Goal: Task Accomplishment & Management: Manage account settings

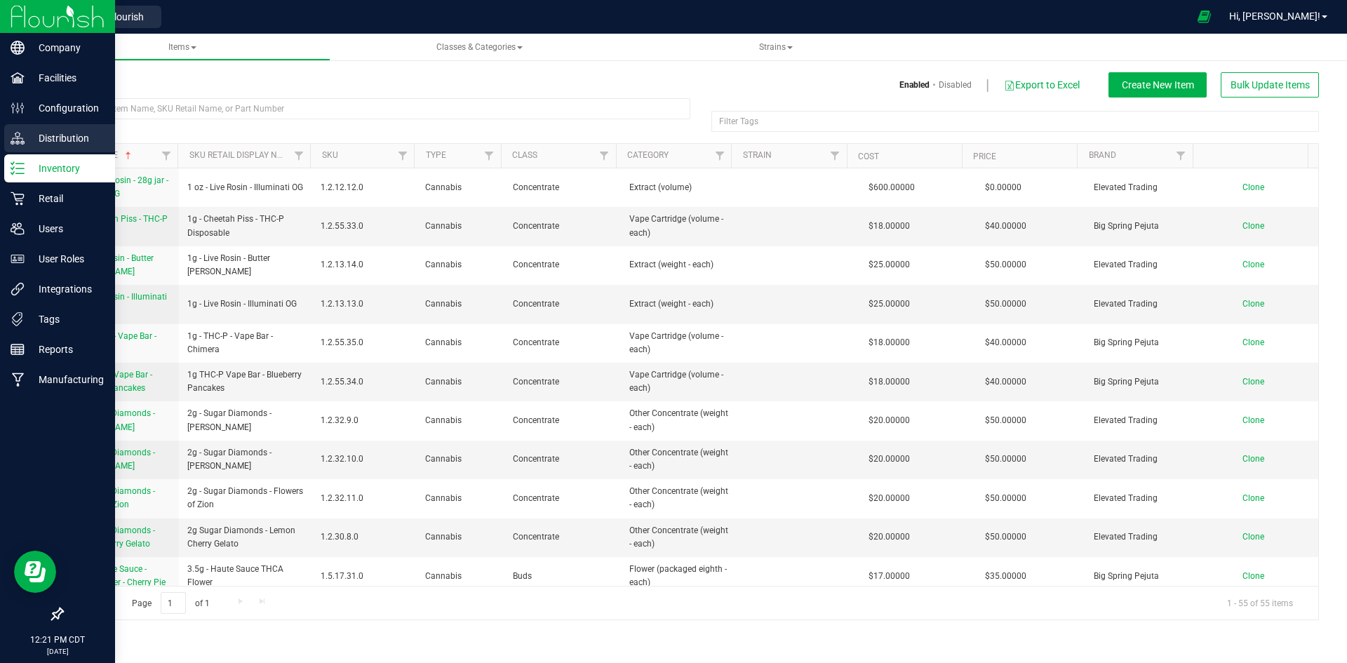
click at [56, 140] on p "Distribution" at bounding box center [67, 138] width 84 height 17
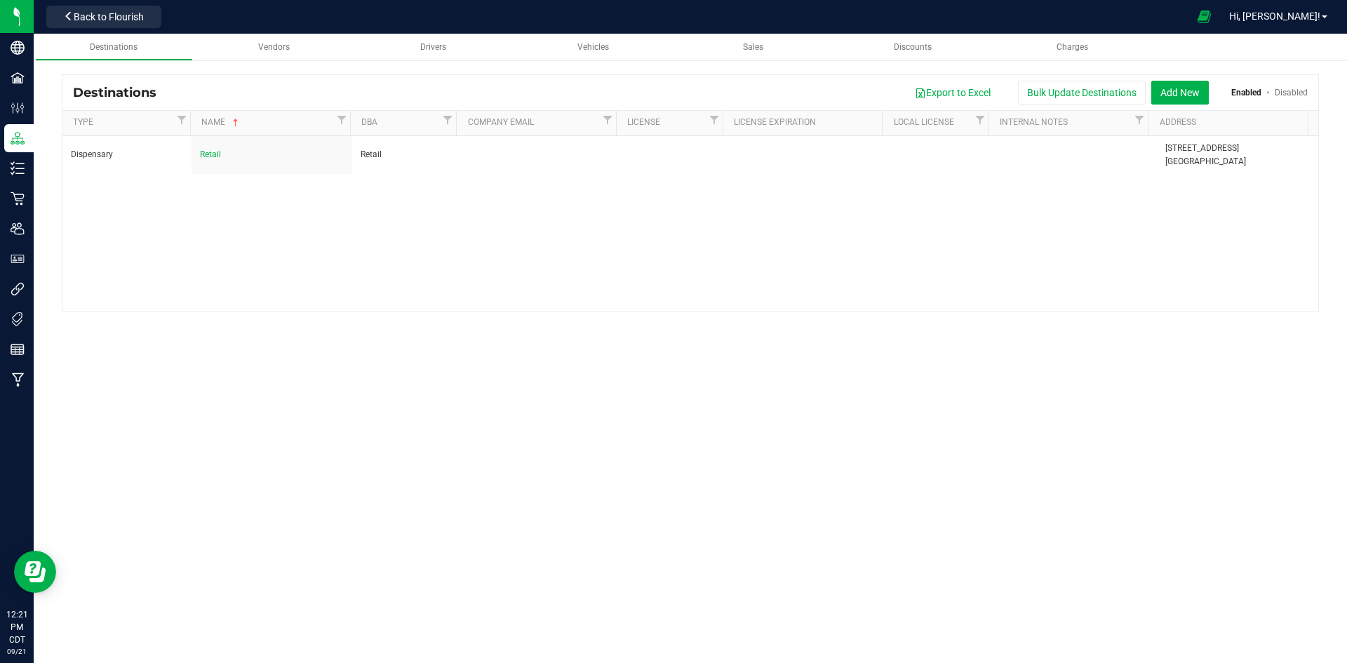
click at [683, 458] on div "Destinations Vendors Drivers Vehicles Sales Discounts Charges Destinations Expo…" at bounding box center [690, 348] width 1313 height 629
click at [1222, 21] on span at bounding box center [1204, 16] width 35 height 30
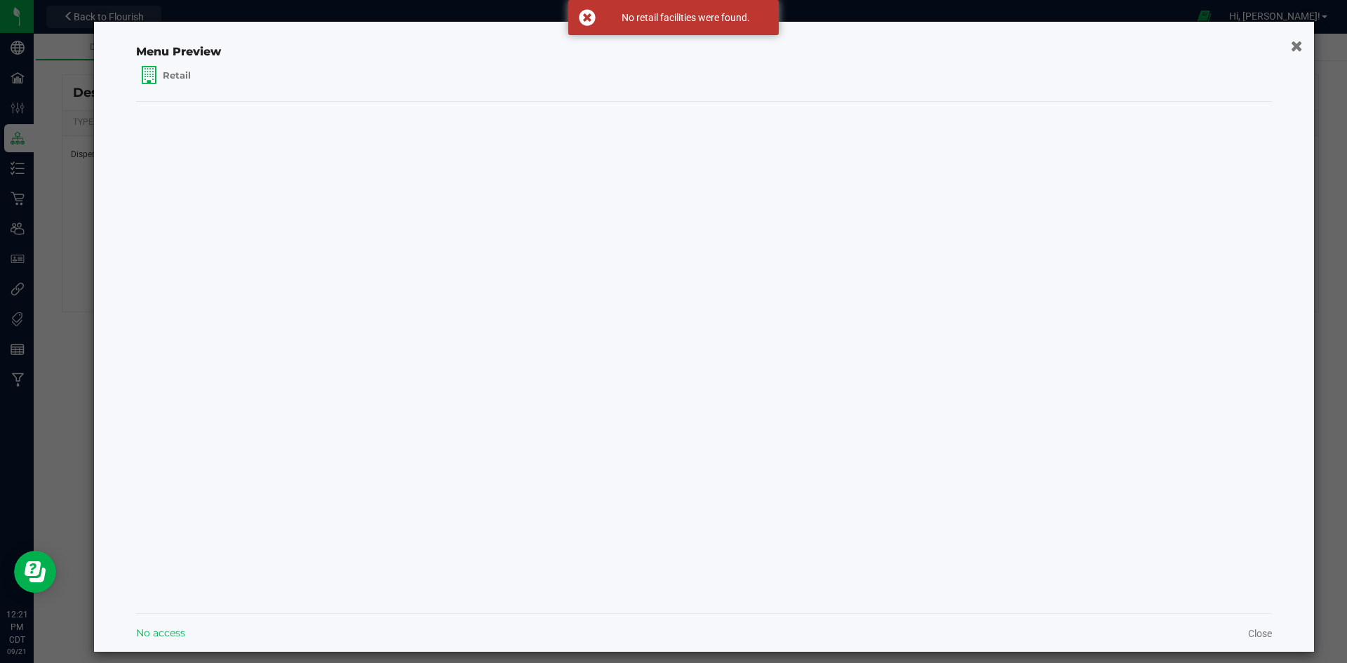
click at [1286, 54] on button "button" at bounding box center [1296, 45] width 20 height 22
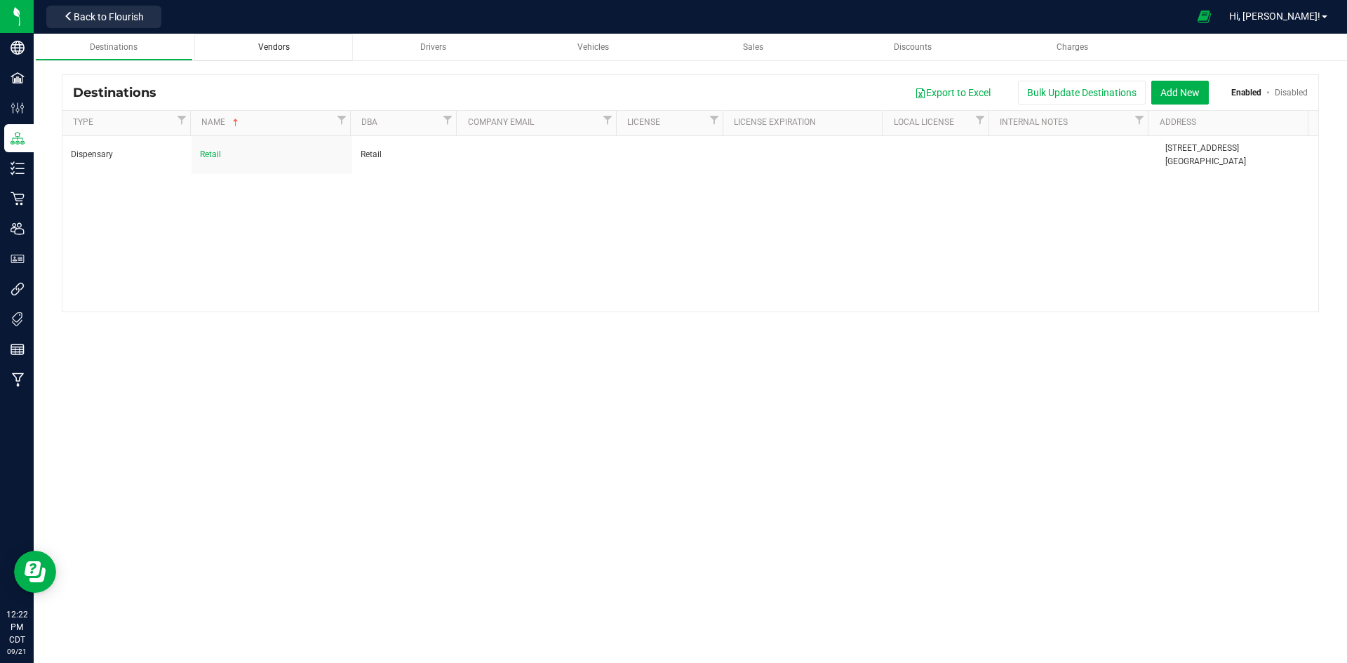
click at [276, 42] on span "Vendors" at bounding box center [274, 47] width 32 height 10
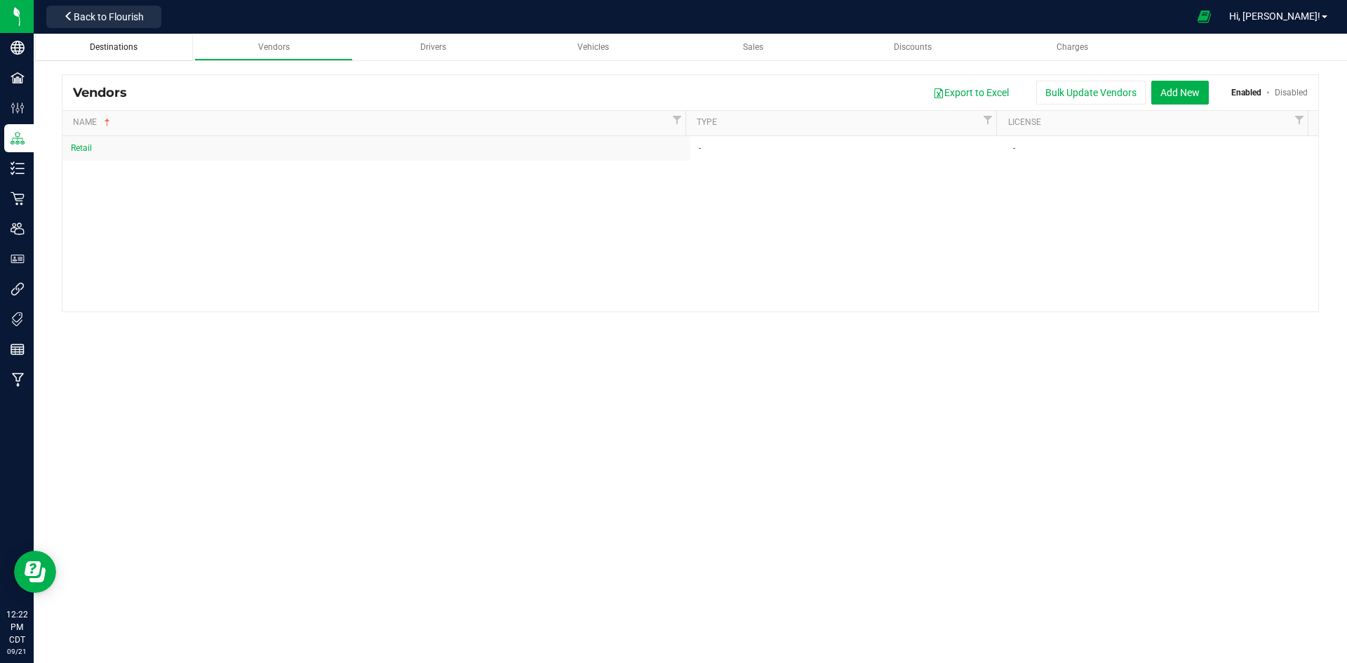
click at [119, 48] on span "Destinations" at bounding box center [114, 47] width 48 height 10
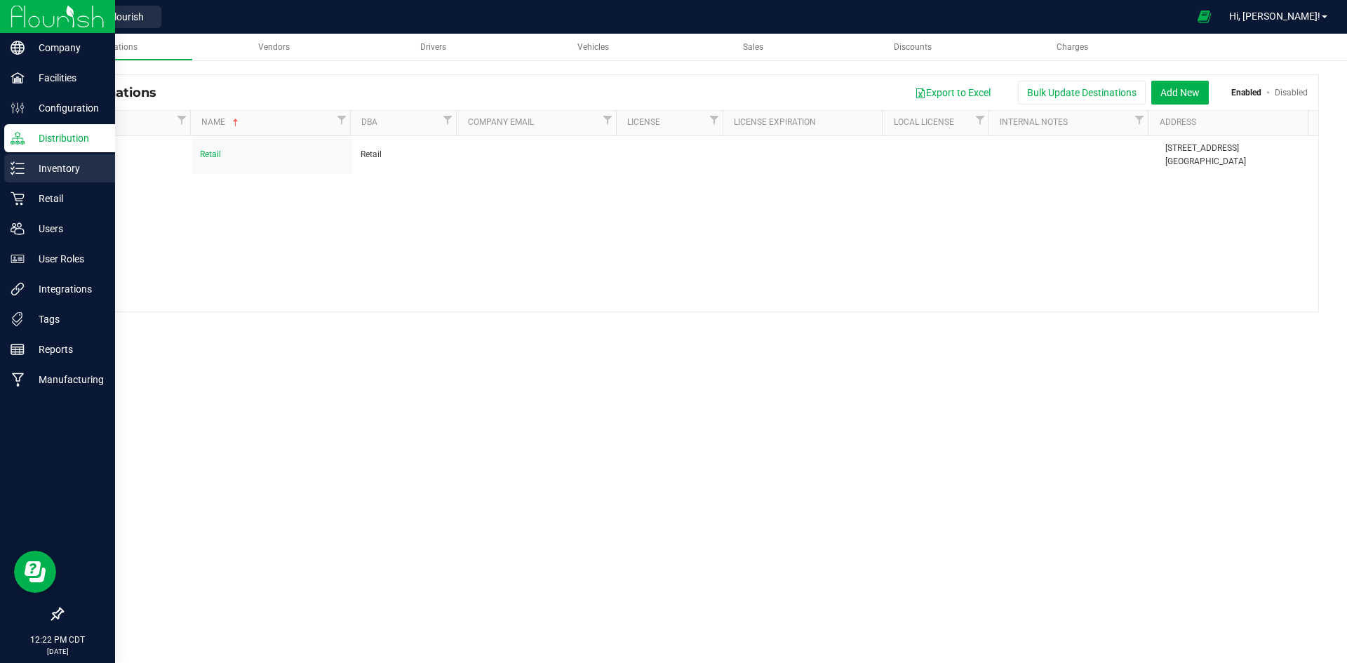
click at [40, 175] on p "Inventory" at bounding box center [67, 168] width 84 height 17
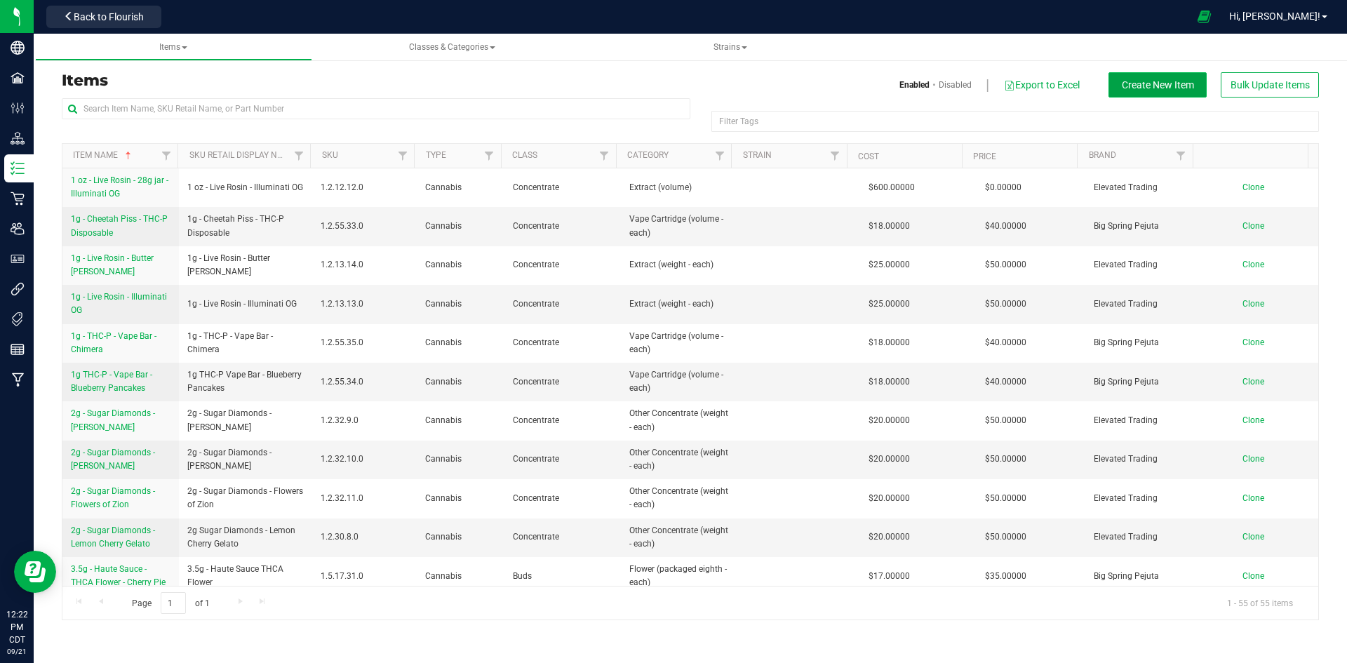
click at [1173, 97] on button "Create New Item" at bounding box center [1157, 84] width 98 height 25
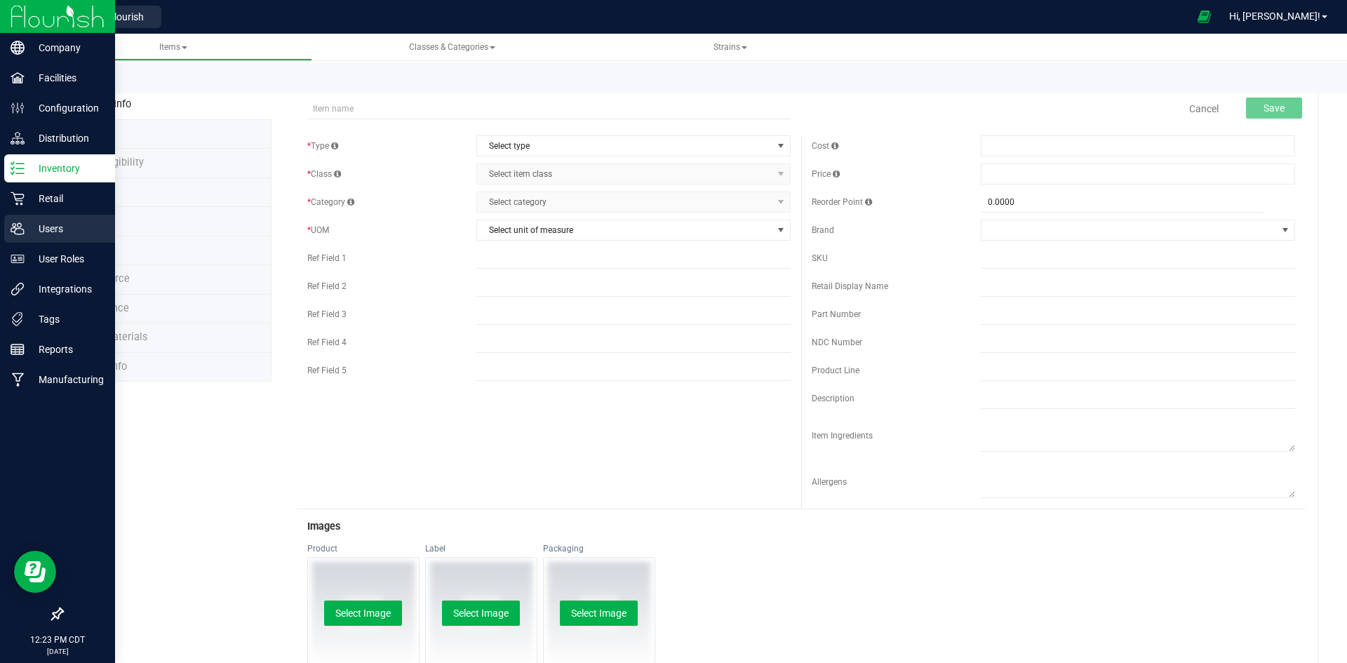
click at [48, 234] on p "Users" at bounding box center [67, 228] width 84 height 17
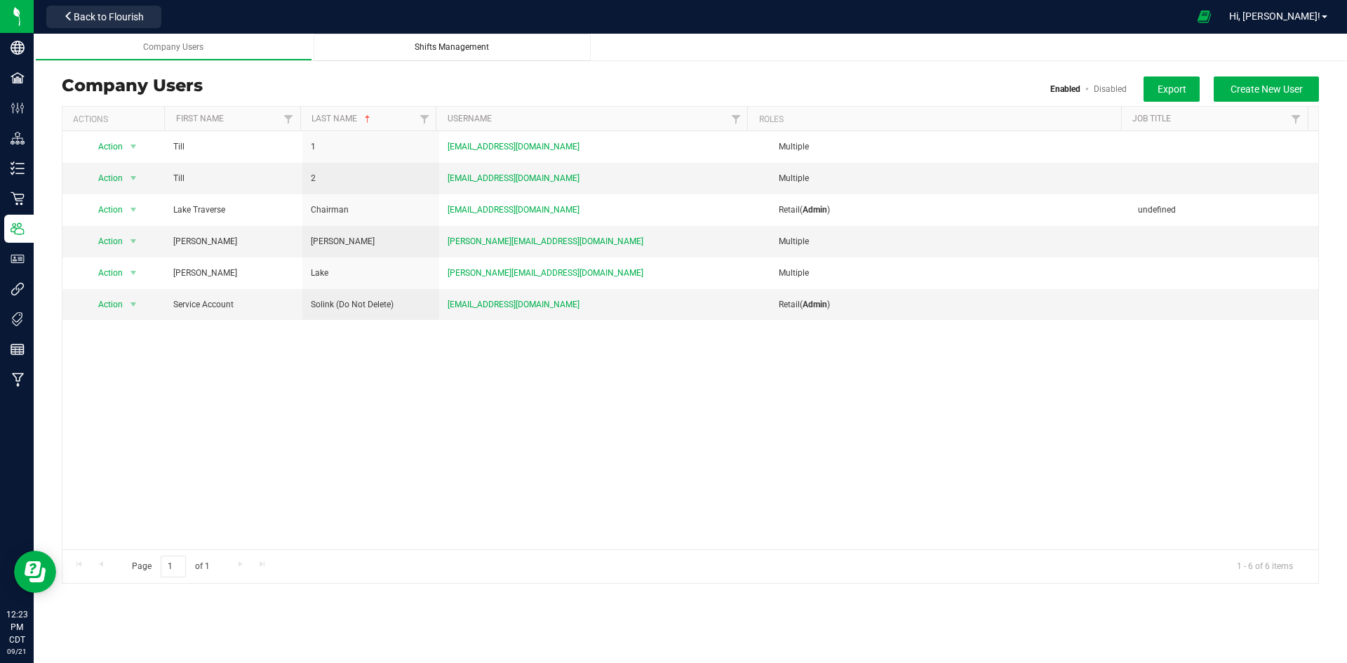
click at [479, 41] on link "Shifts Management" at bounding box center [452, 47] width 277 height 27
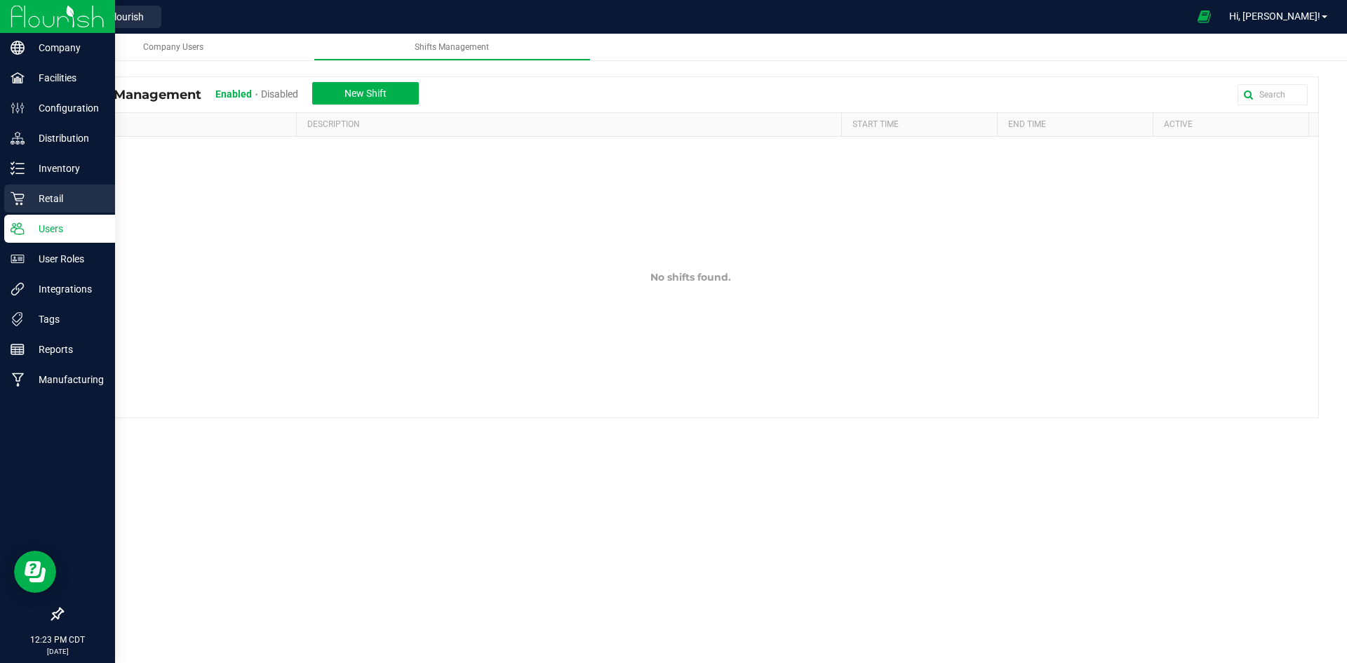
click at [53, 196] on p "Retail" at bounding box center [67, 198] width 84 height 17
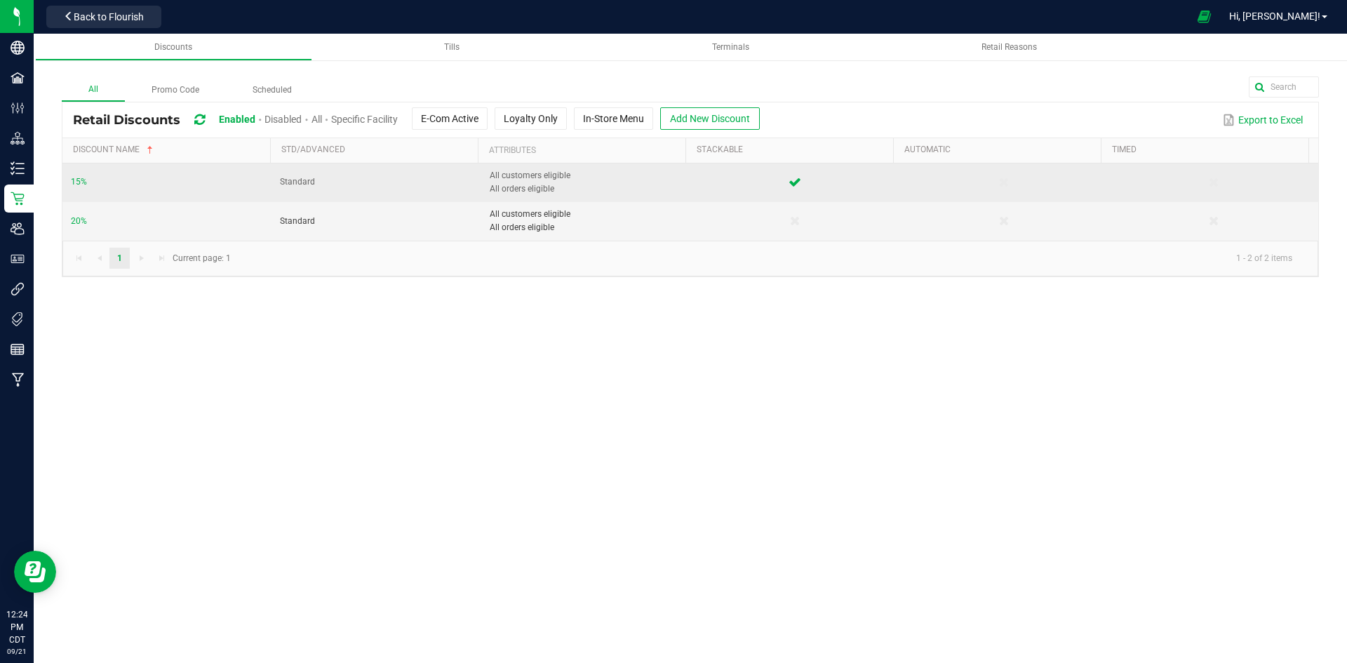
click at [112, 185] on td "15%" at bounding box center [166, 182] width 209 height 39
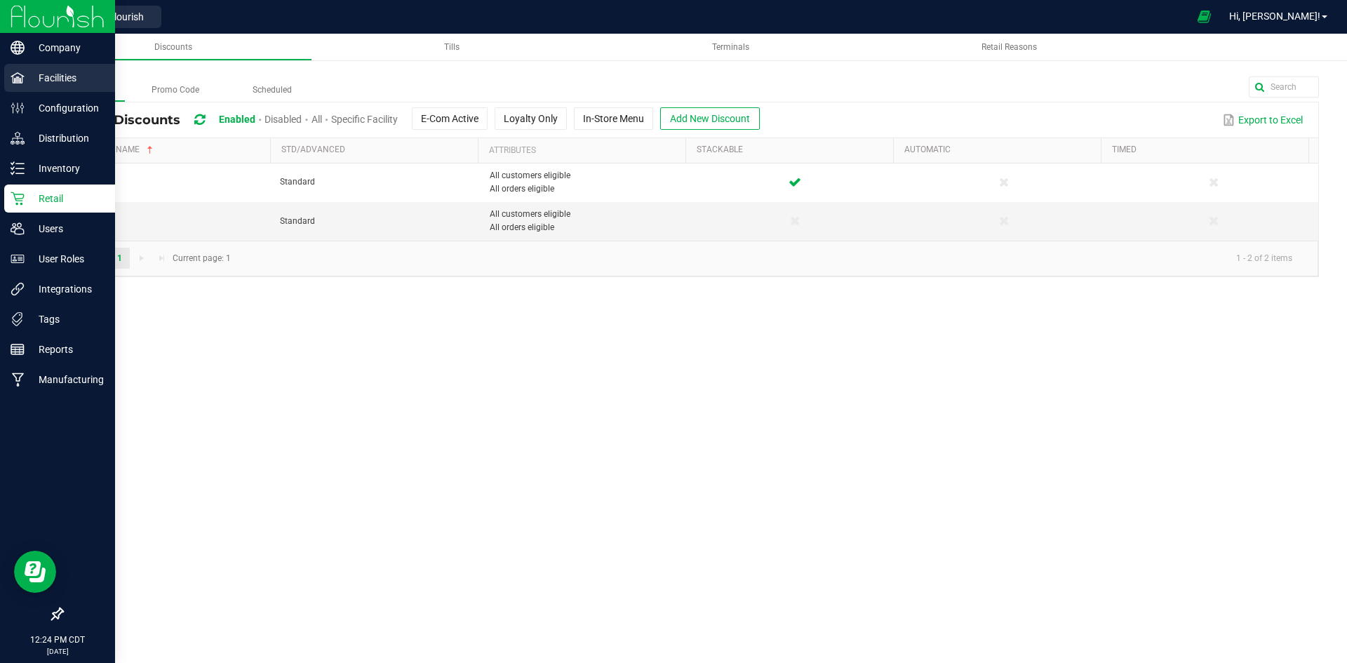
click at [54, 79] on p "Facilities" at bounding box center [67, 77] width 84 height 17
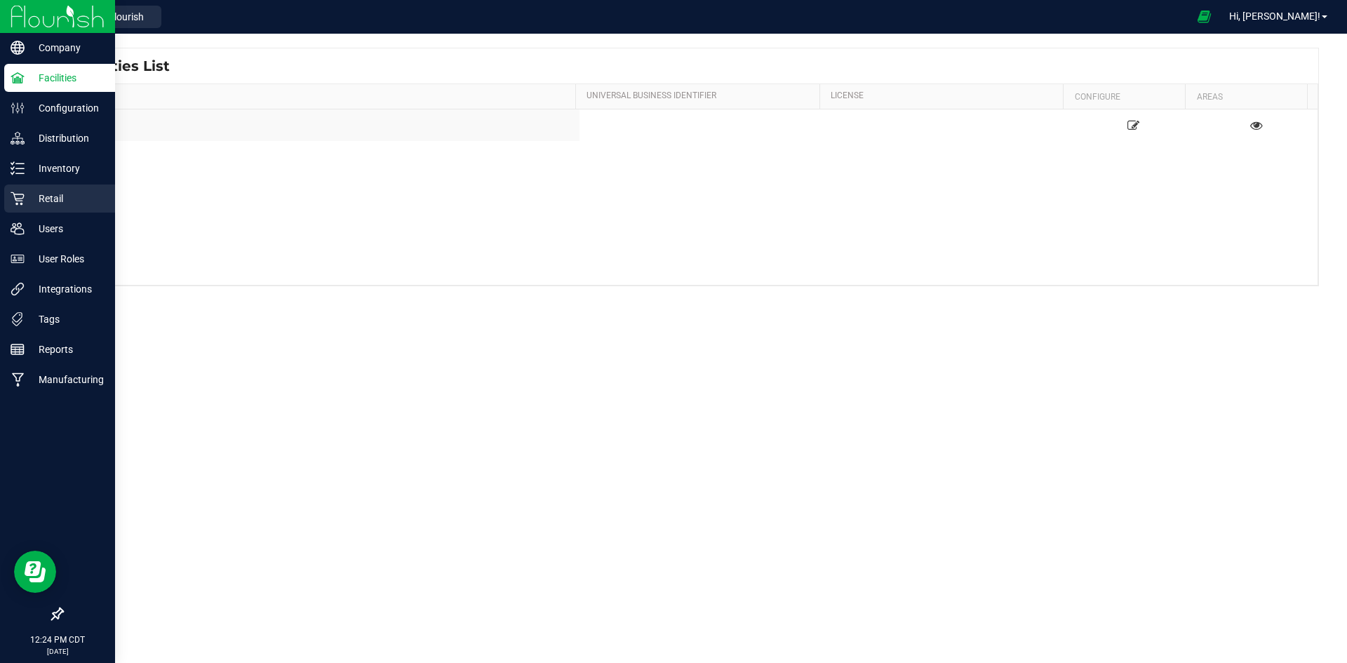
click at [71, 203] on p "Retail" at bounding box center [67, 198] width 84 height 17
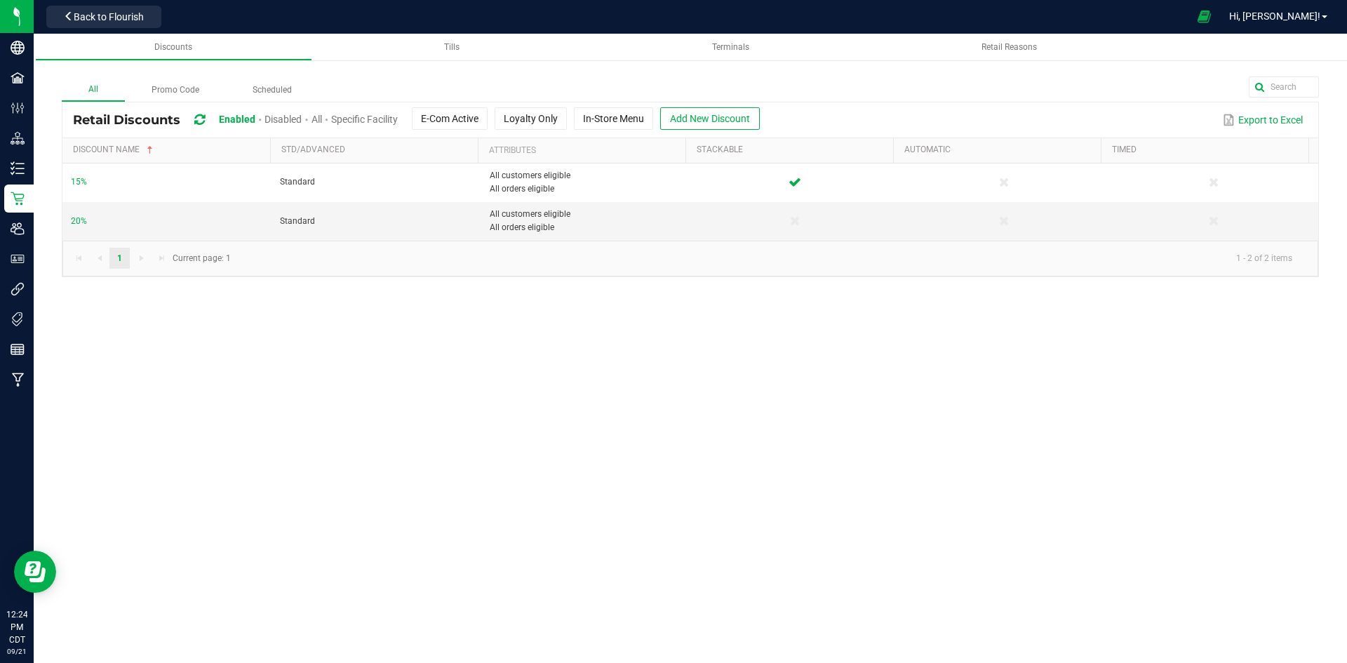
click at [549, 518] on div "Discounts Tills Terminals Retail Reasons All Promo Code Scheduled Retail Discou…" at bounding box center [690, 348] width 1313 height 629
click at [231, 234] on td "20%" at bounding box center [166, 221] width 209 height 38
drag, startPoint x: 210, startPoint y: 213, endPoint x: 177, endPoint y: 221, distance: 33.9
click at [177, 221] on td "20%" at bounding box center [166, 221] width 209 height 38
click at [714, 119] on span "Add New Discount" at bounding box center [710, 118] width 80 height 11
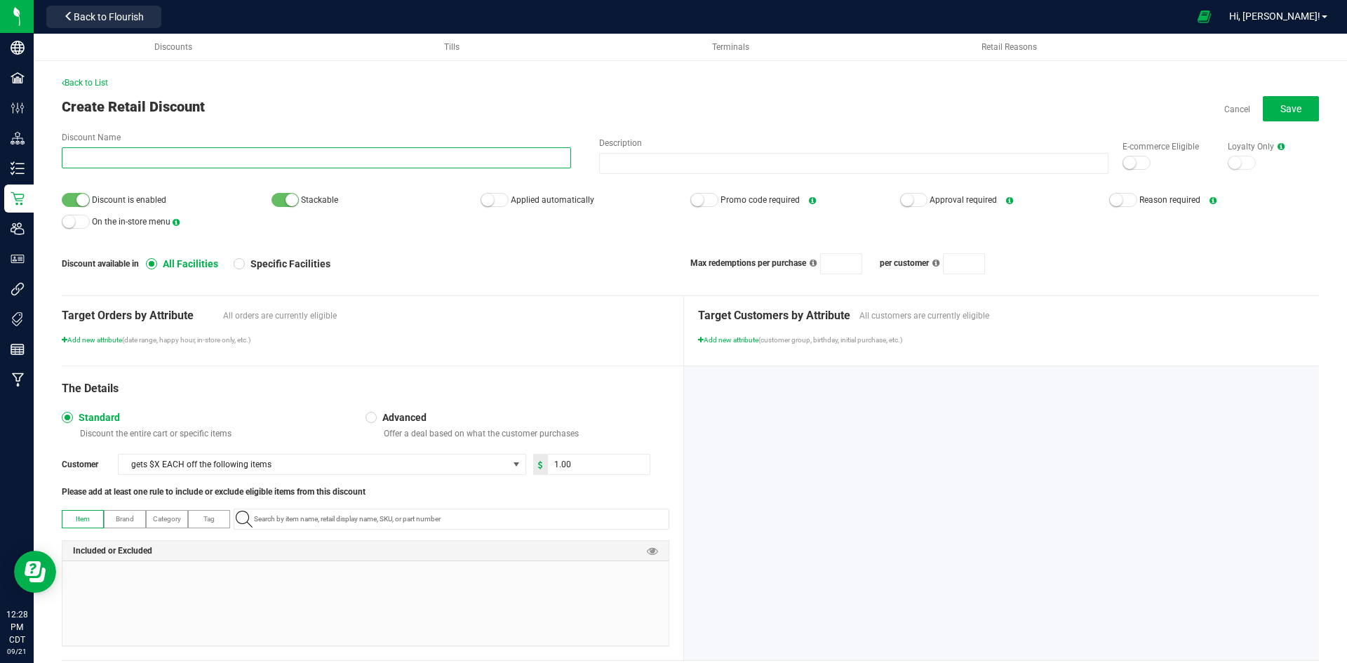
click at [237, 156] on input "Discount Name" at bounding box center [316, 157] width 509 height 21
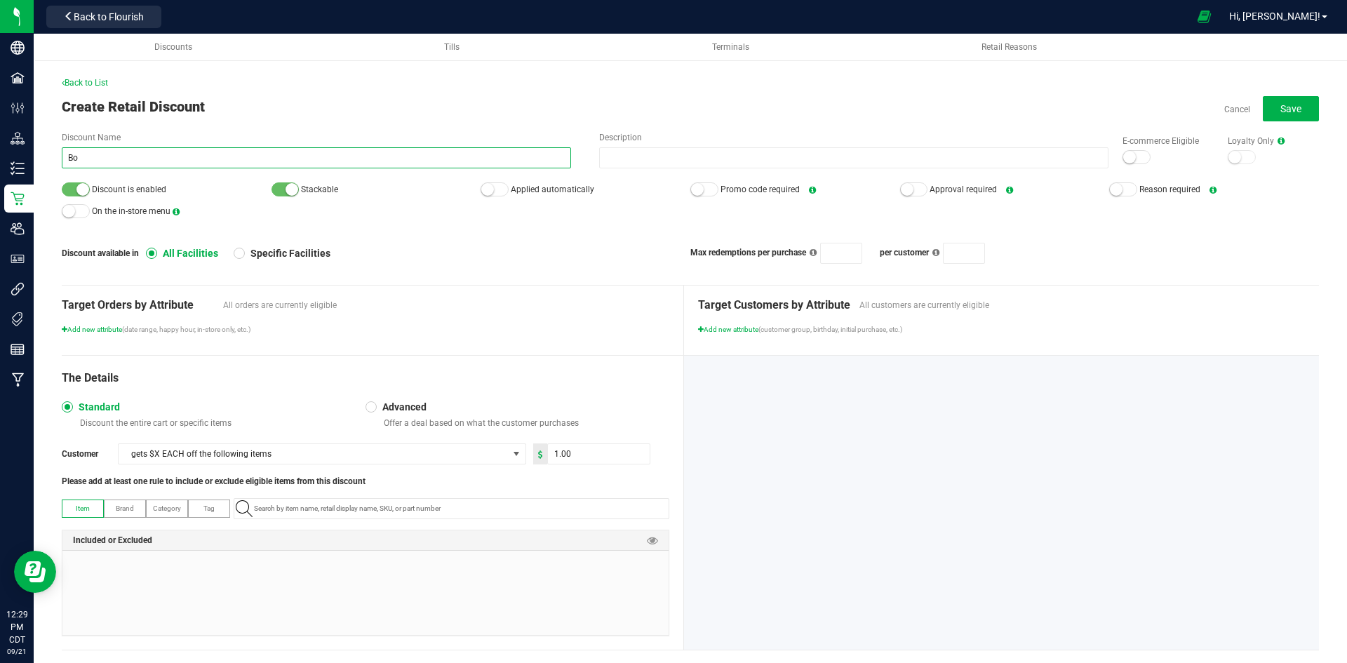
type input "B"
type input "Happy Hour [DEMOGRAPHIC_DATA]"
click at [292, 194] on small at bounding box center [291, 189] width 13 height 13
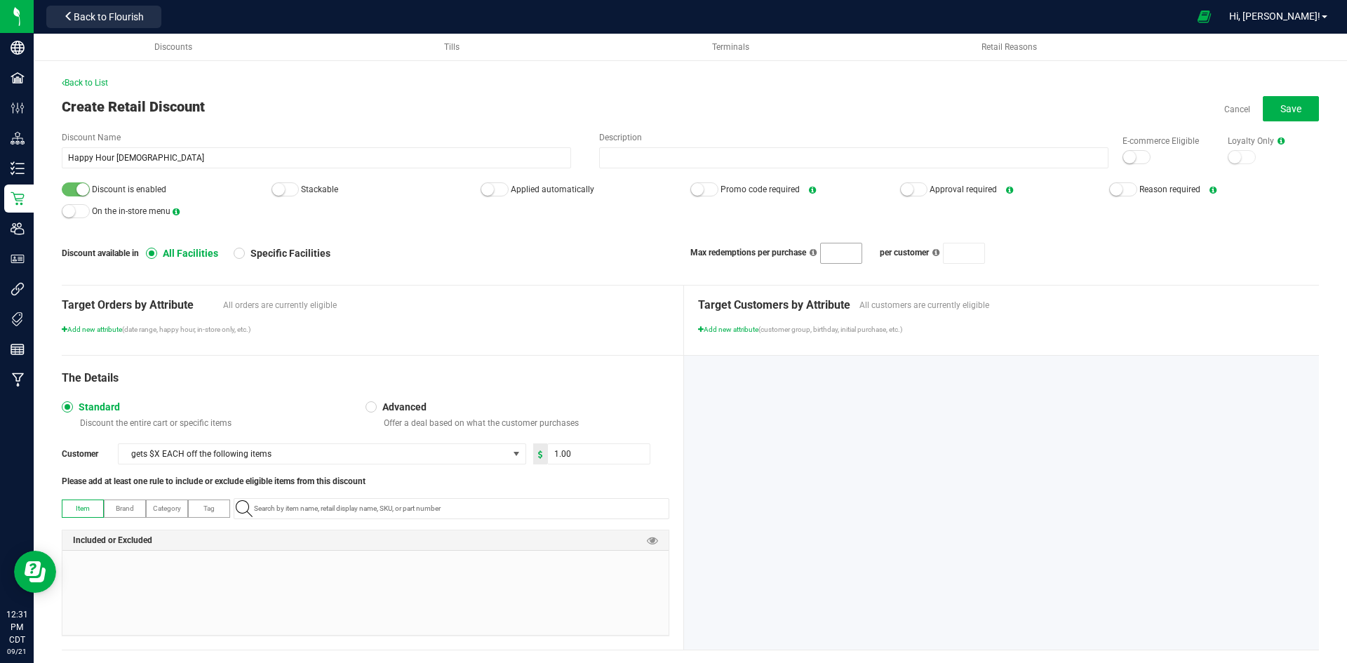
click at [847, 262] on input at bounding box center [841, 253] width 41 height 20
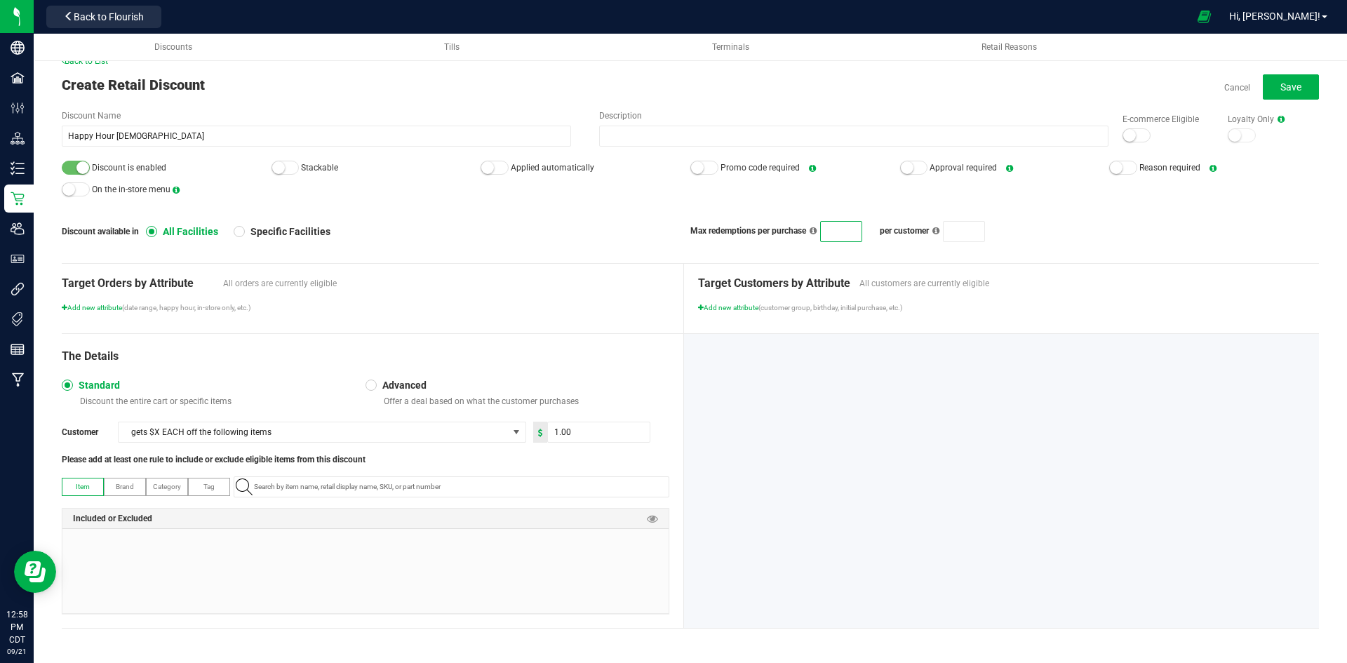
scroll to position [22, 0]
click at [368, 385] on div at bounding box center [371, 385] width 6 height 6
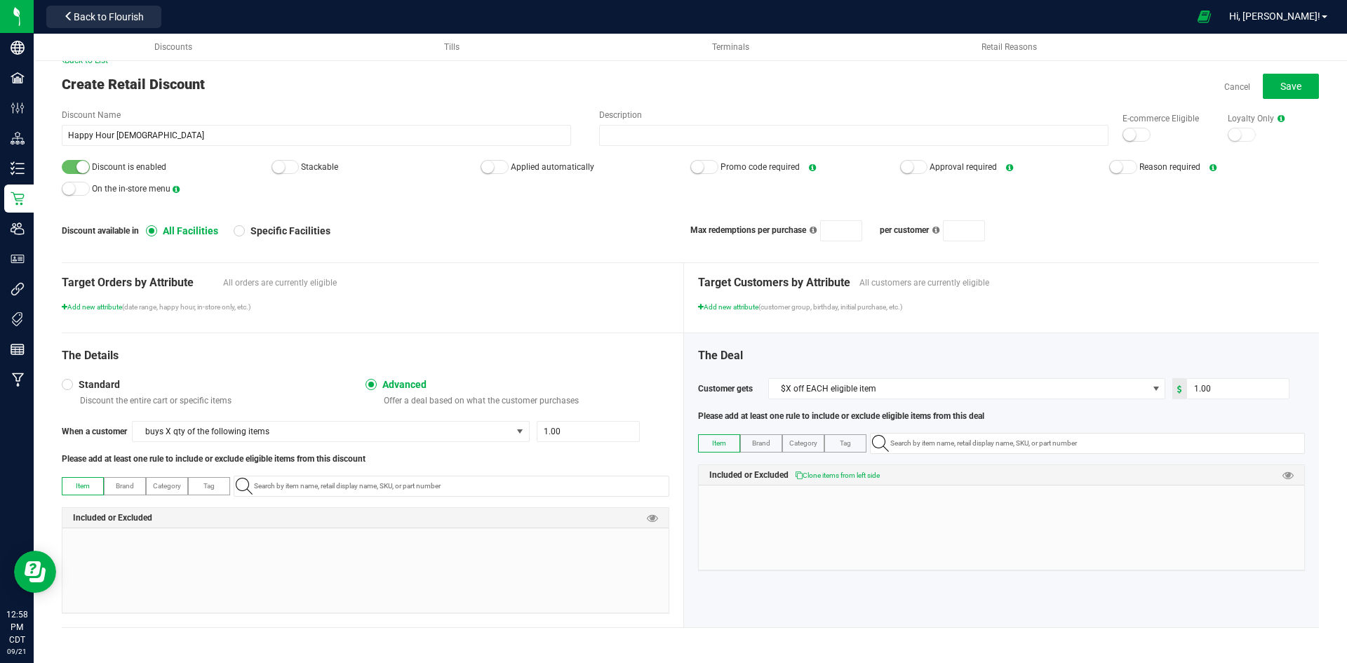
click at [74, 385] on span "Standard" at bounding box center [96, 384] width 47 height 13
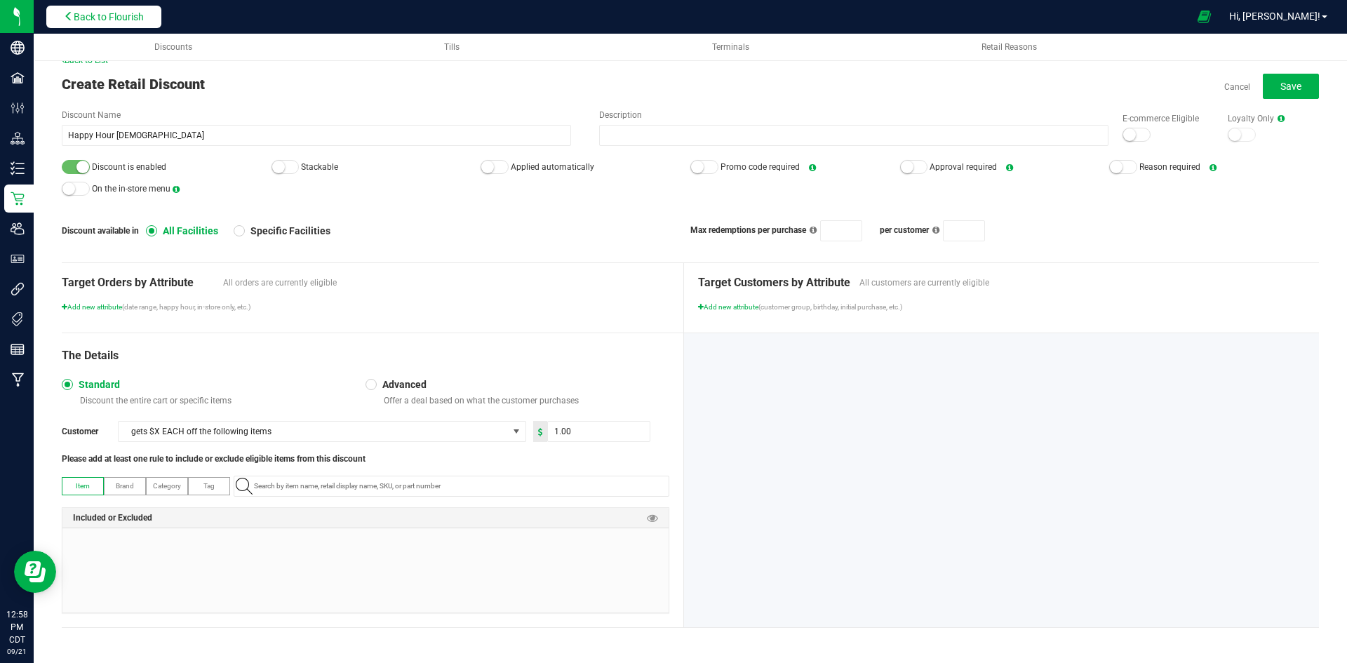
click at [56, 15] on button "Back to Flourish" at bounding box center [103, 17] width 115 height 22
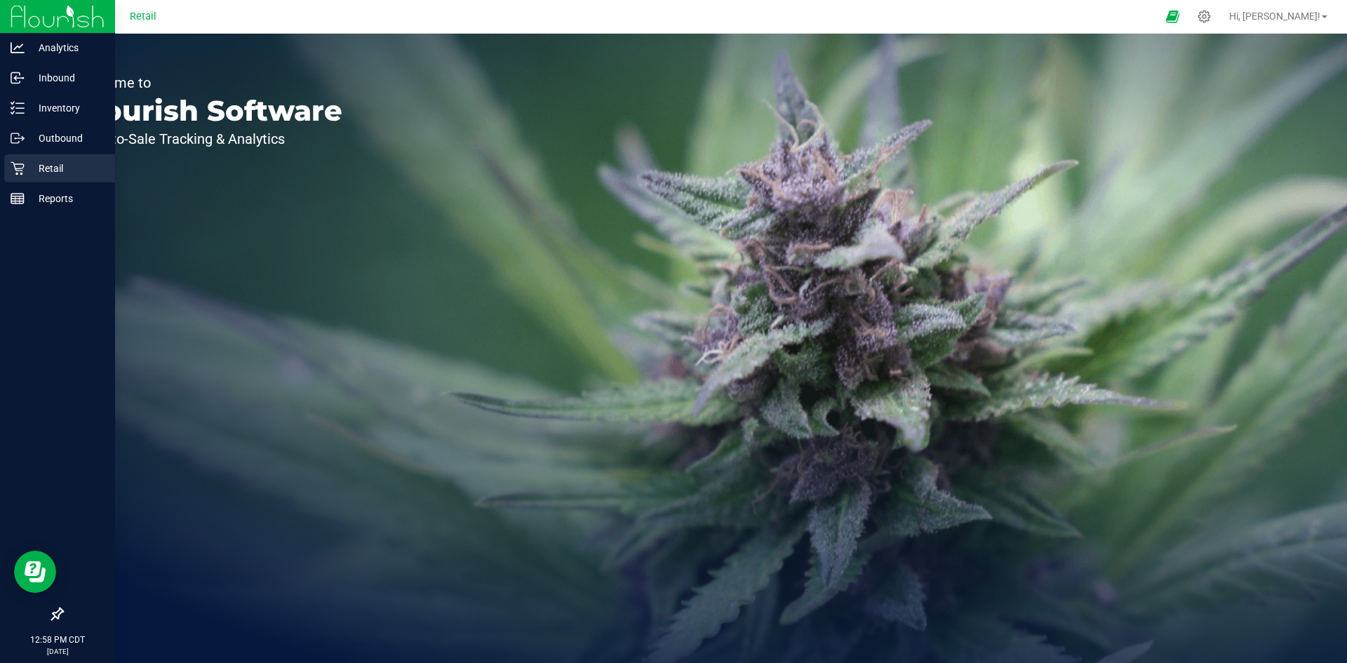
click at [57, 171] on p "Retail" at bounding box center [67, 168] width 84 height 17
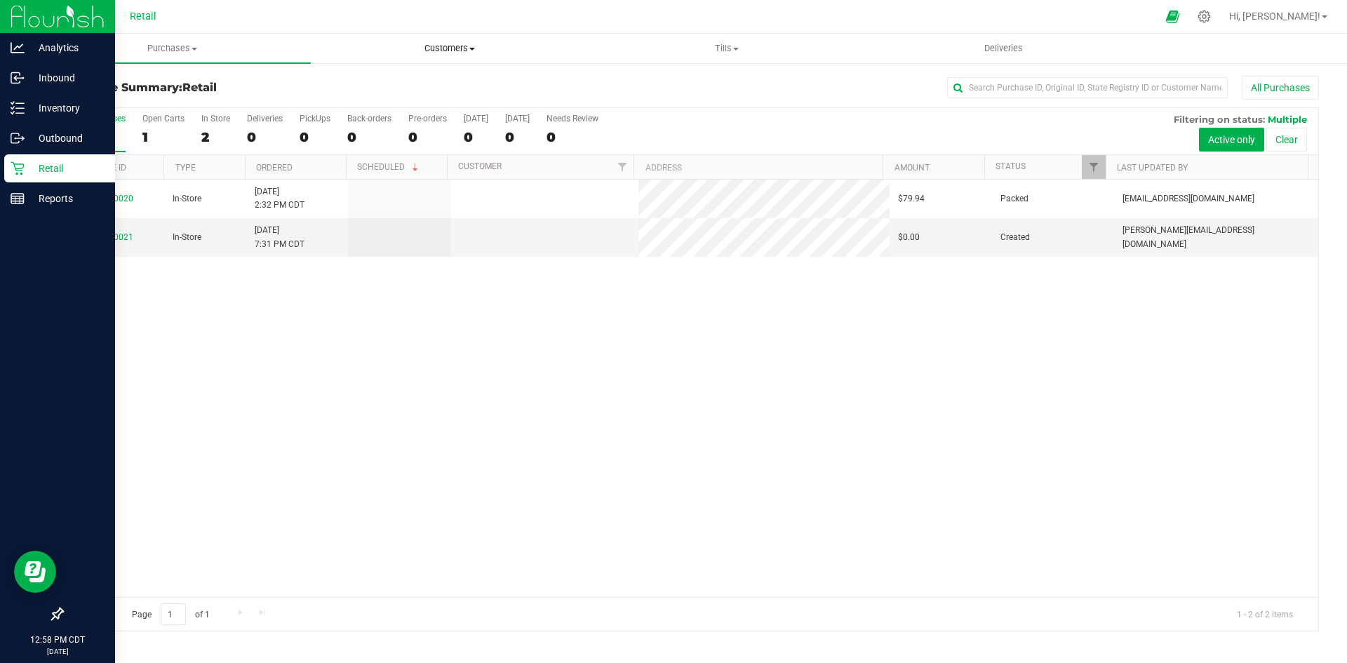
click at [452, 46] on span "Customers" at bounding box center [449, 48] width 276 height 13
click at [376, 103] on span "Add a new customer" at bounding box center [377, 101] width 132 height 12
click at [38, 174] on p "Retail" at bounding box center [67, 168] width 84 height 17
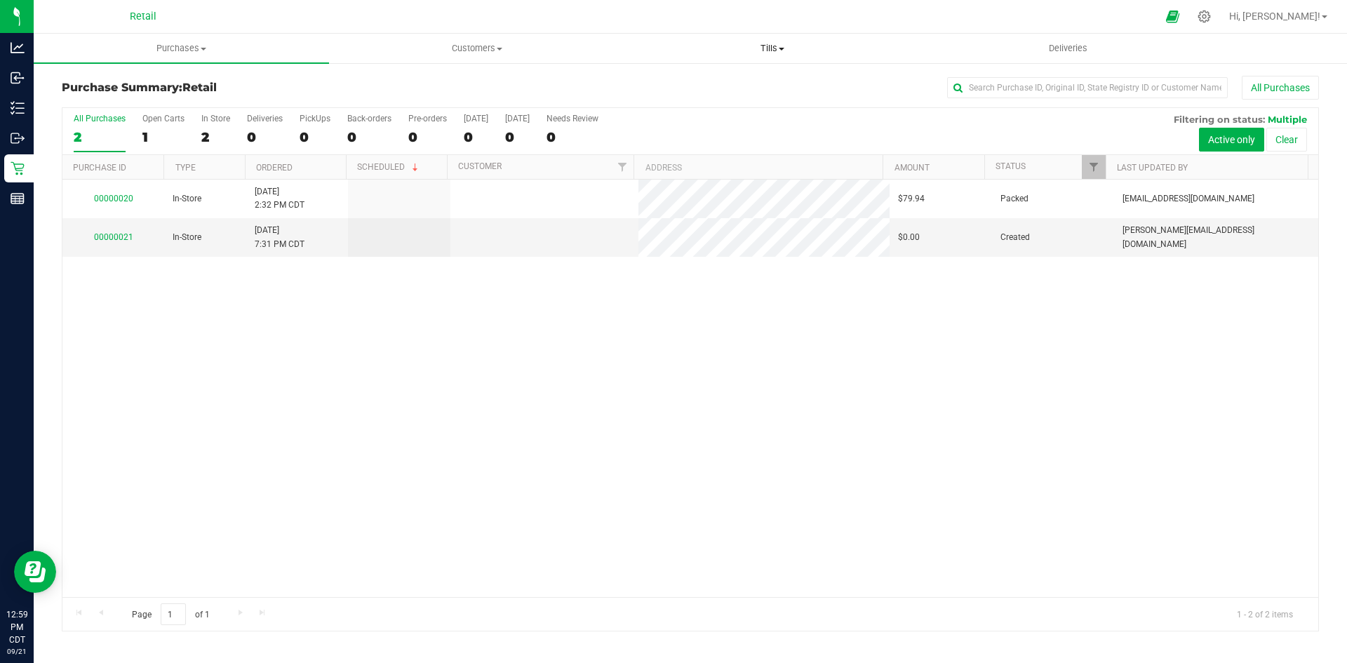
click at [760, 44] on span "Tills" at bounding box center [772, 48] width 294 height 13
click at [685, 79] on span "Manage tills" at bounding box center [671, 85] width 95 height 12
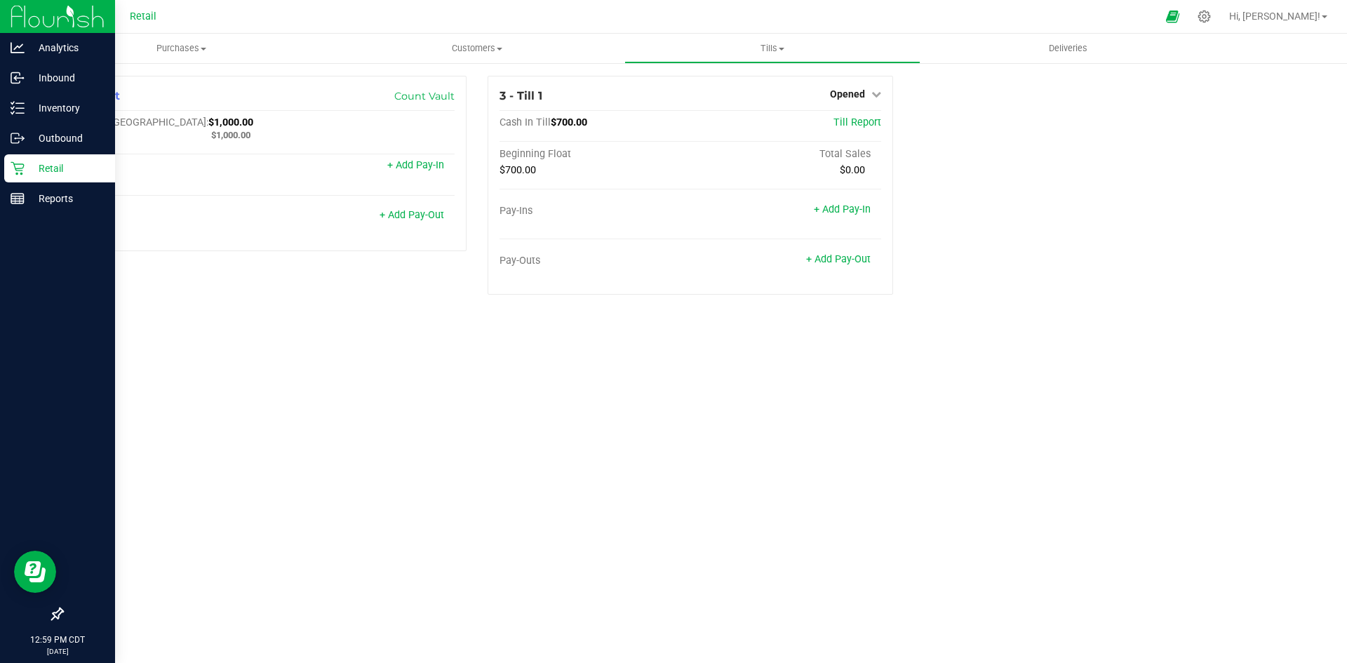
click at [39, 176] on p "Retail" at bounding box center [67, 168] width 84 height 17
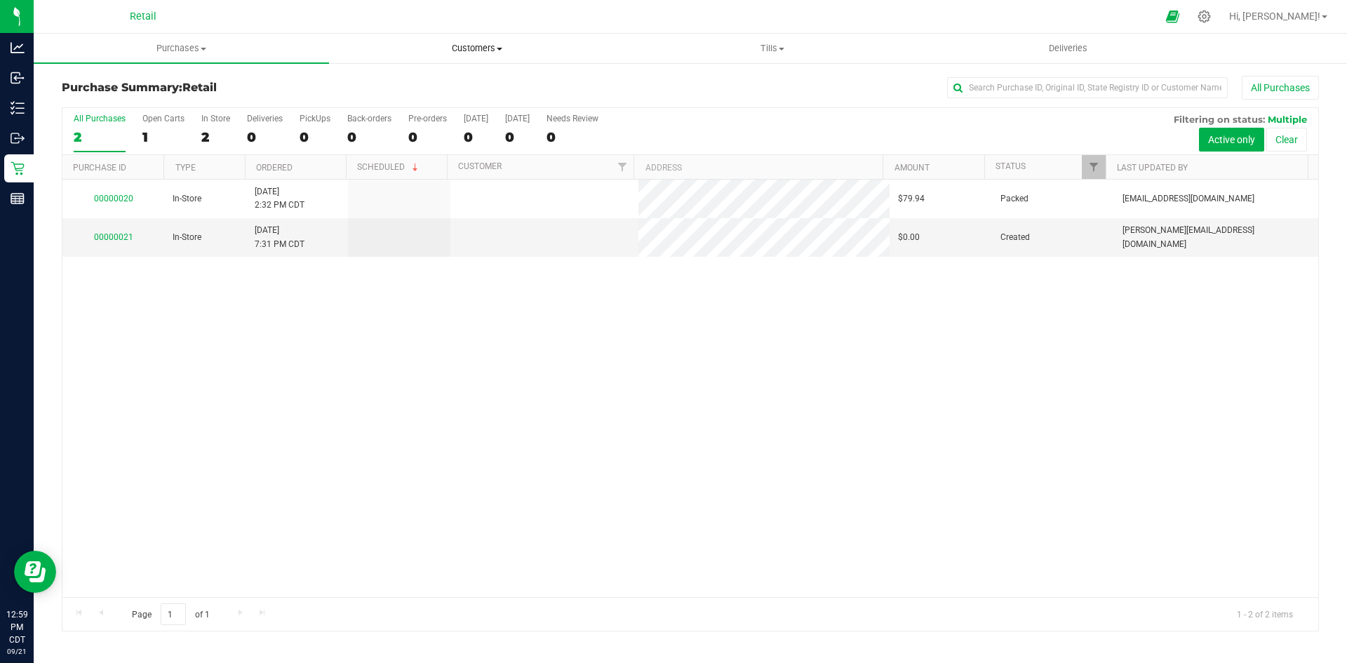
click at [490, 42] on span "Customers" at bounding box center [477, 48] width 294 height 13
click at [451, 92] on li "All customers" at bounding box center [476, 84] width 295 height 17
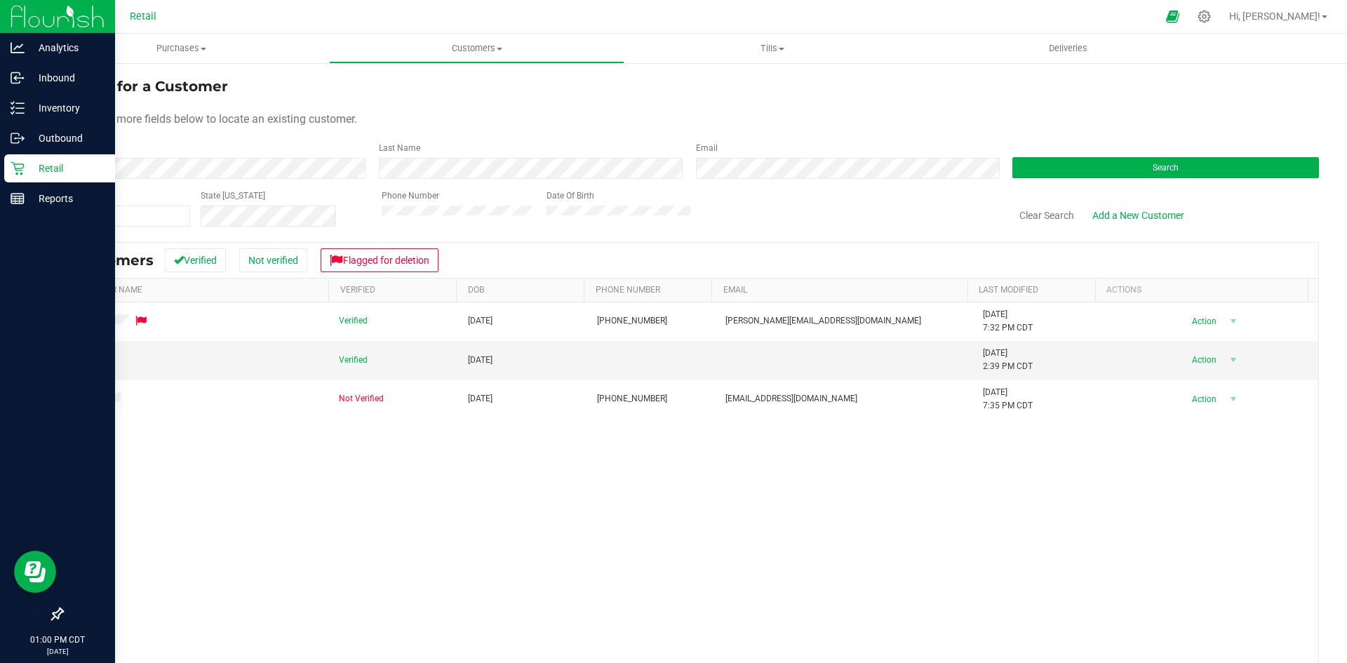
click at [13, 156] on div "Retail" at bounding box center [59, 168] width 111 height 28
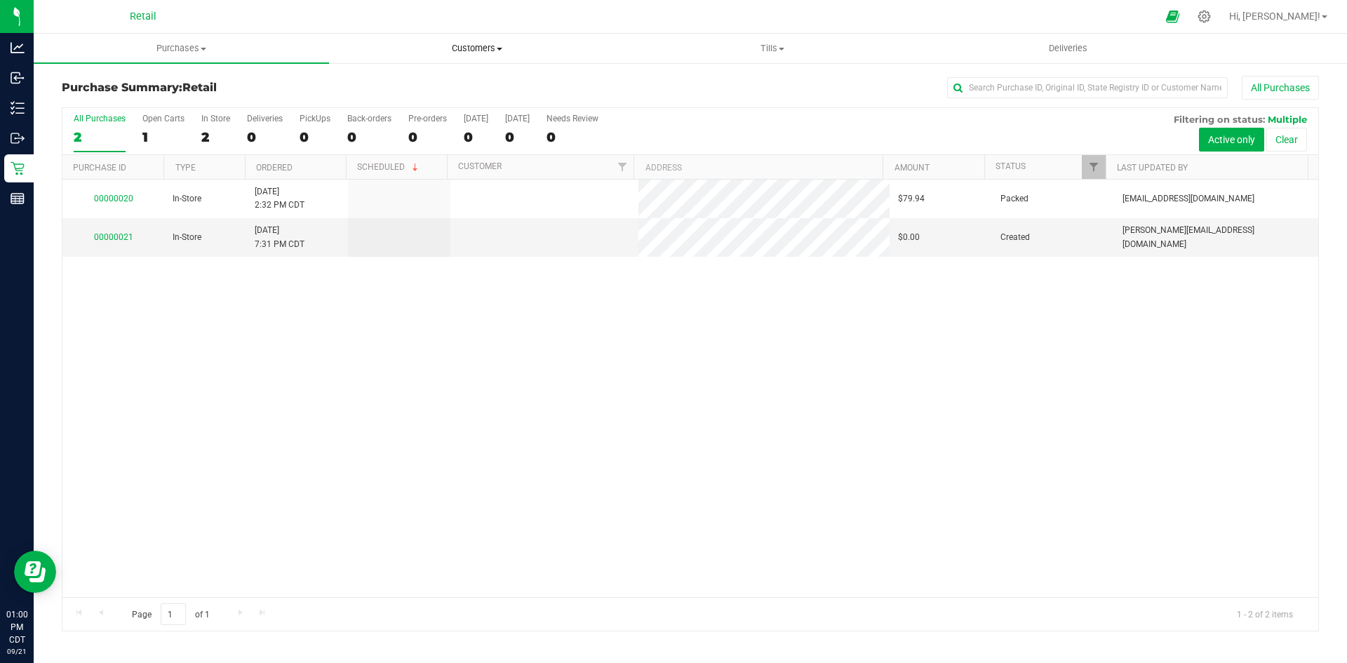
click at [480, 43] on span "Customers" at bounding box center [477, 48] width 294 height 13
click at [427, 97] on span "Add a new customer" at bounding box center [395, 101] width 132 height 12
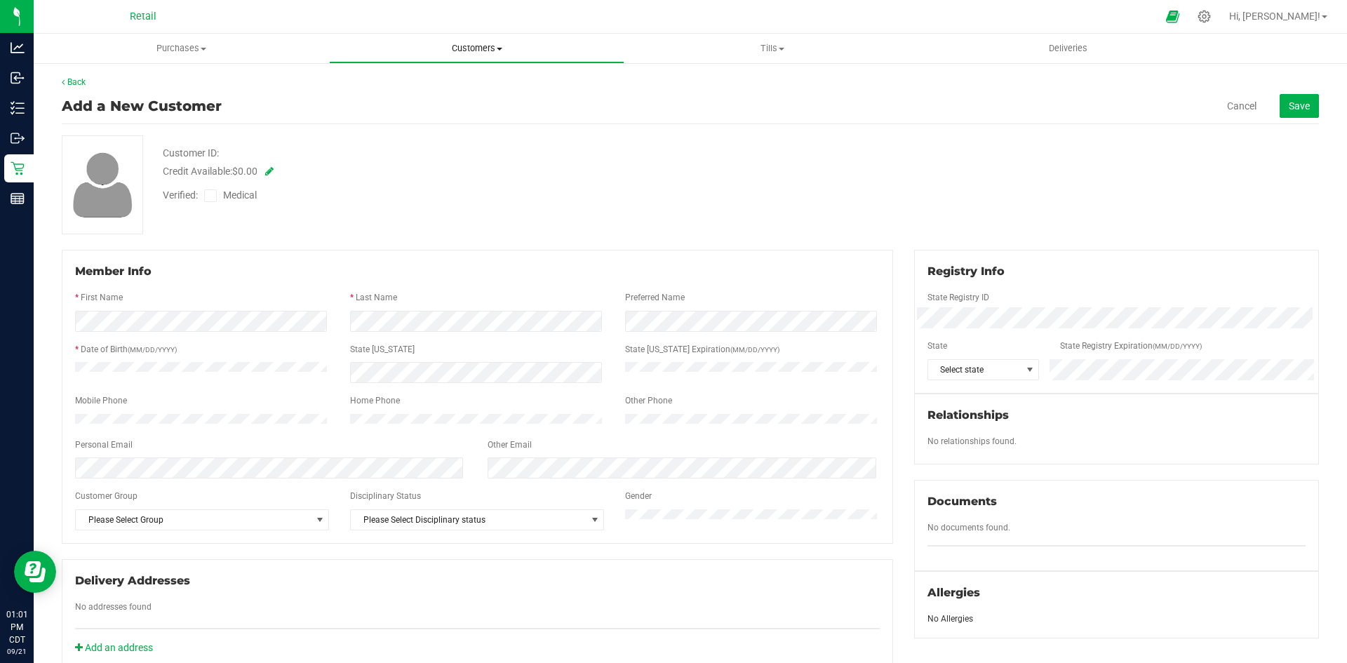
click at [543, 48] on span "Customers" at bounding box center [477, 48] width 294 height 13
click at [445, 86] on li "All customers" at bounding box center [476, 84] width 295 height 17
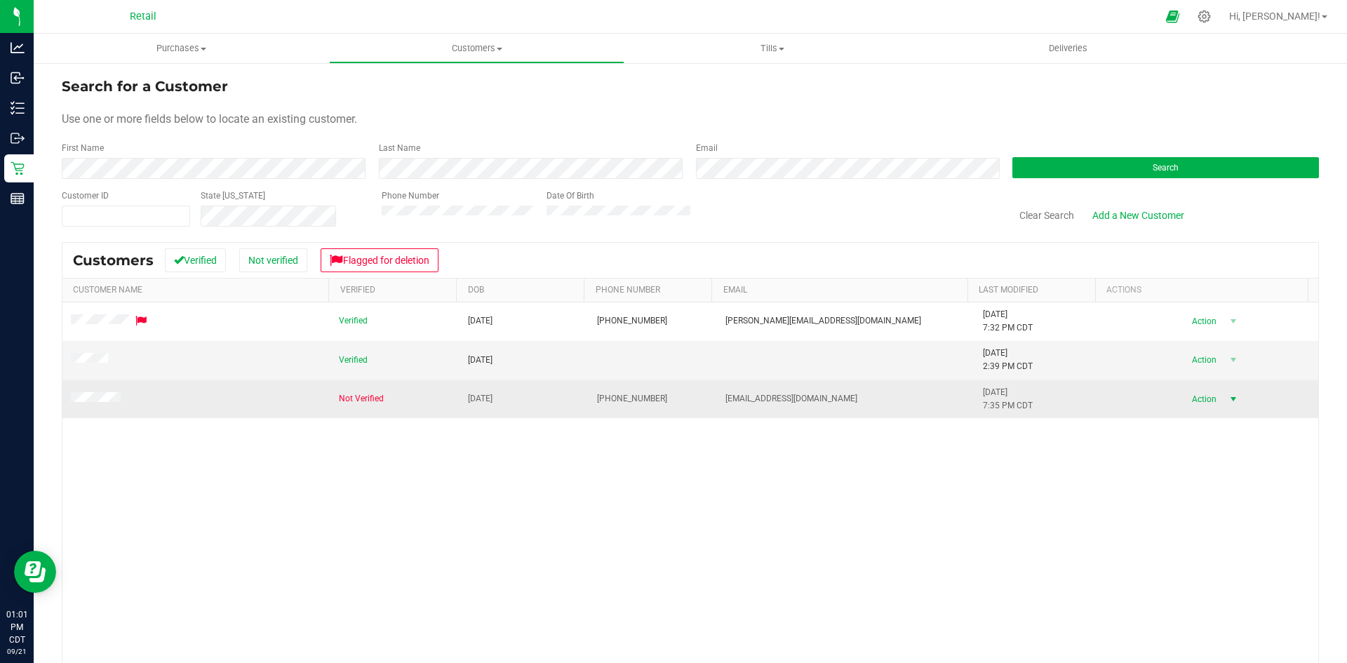
click at [1227, 397] on span "select" at bounding box center [1232, 398] width 11 height 11
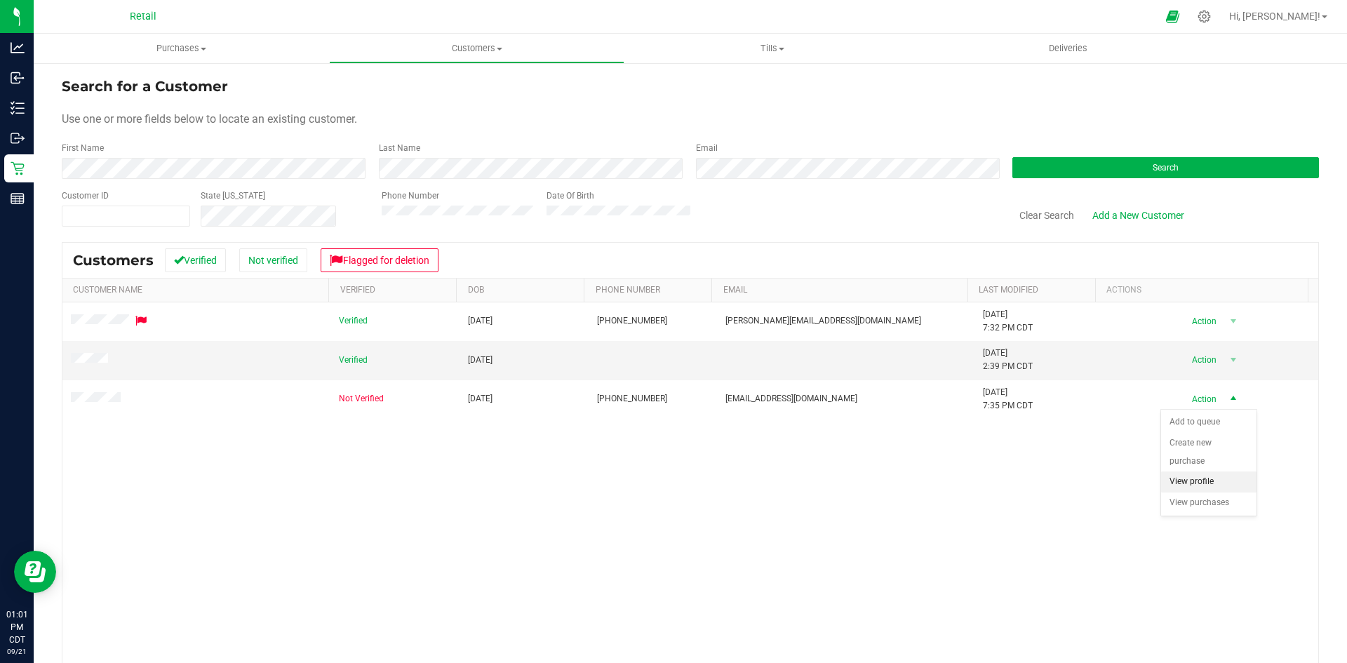
click at [1219, 477] on li "View profile" at bounding box center [1208, 481] width 95 height 21
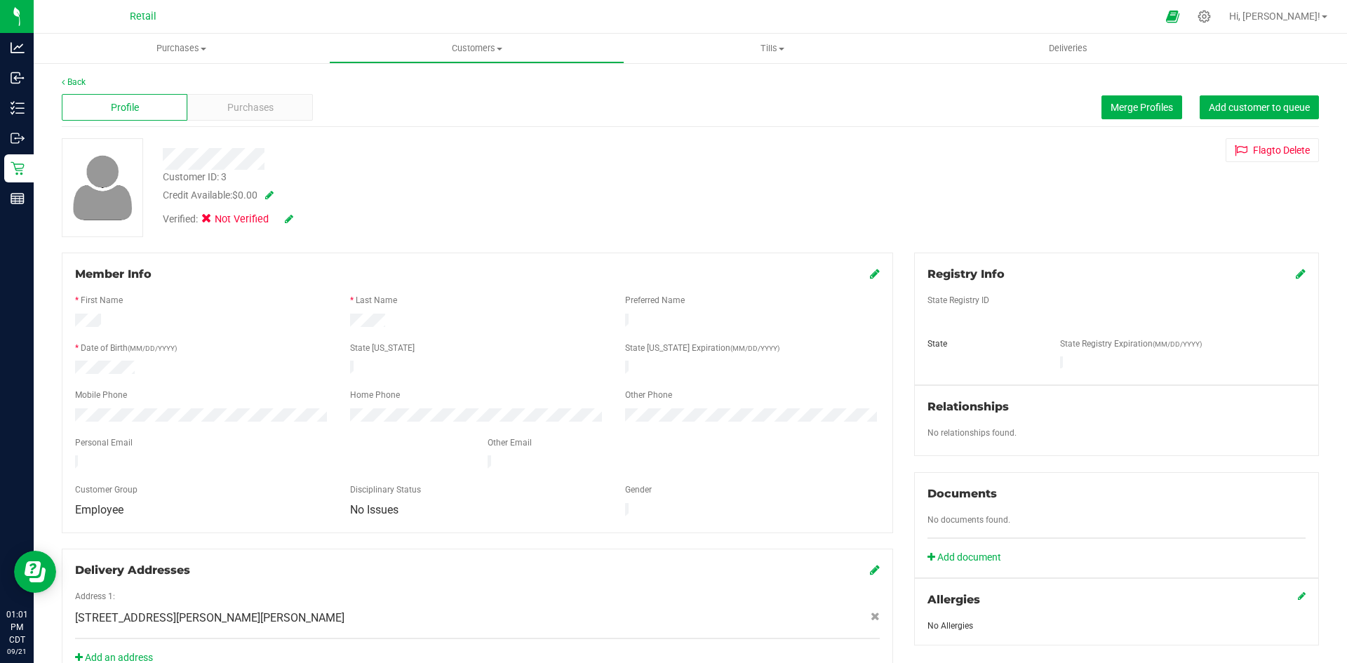
click at [289, 219] on icon at bounding box center [289, 219] width 8 height 10
click at [530, 41] on uib-tab-heading "Customers All customers Add a new customer" at bounding box center [477, 48] width 294 height 28
